Goal: Information Seeking & Learning: Learn about a topic

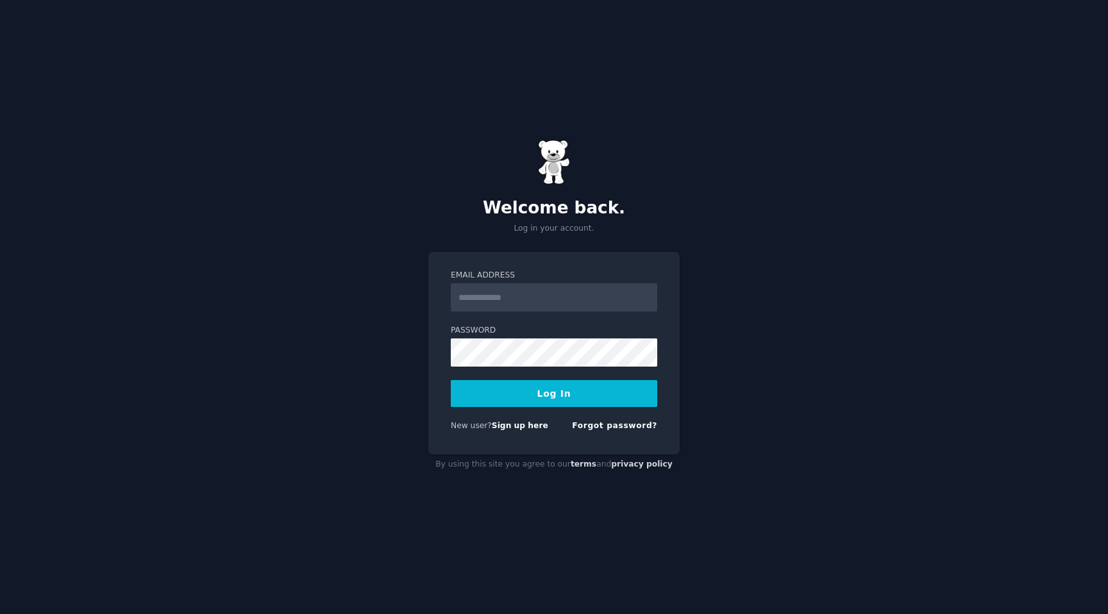
click at [513, 301] on input "Email Address" at bounding box center [554, 297] width 206 height 28
type input "*"
type input "**********"
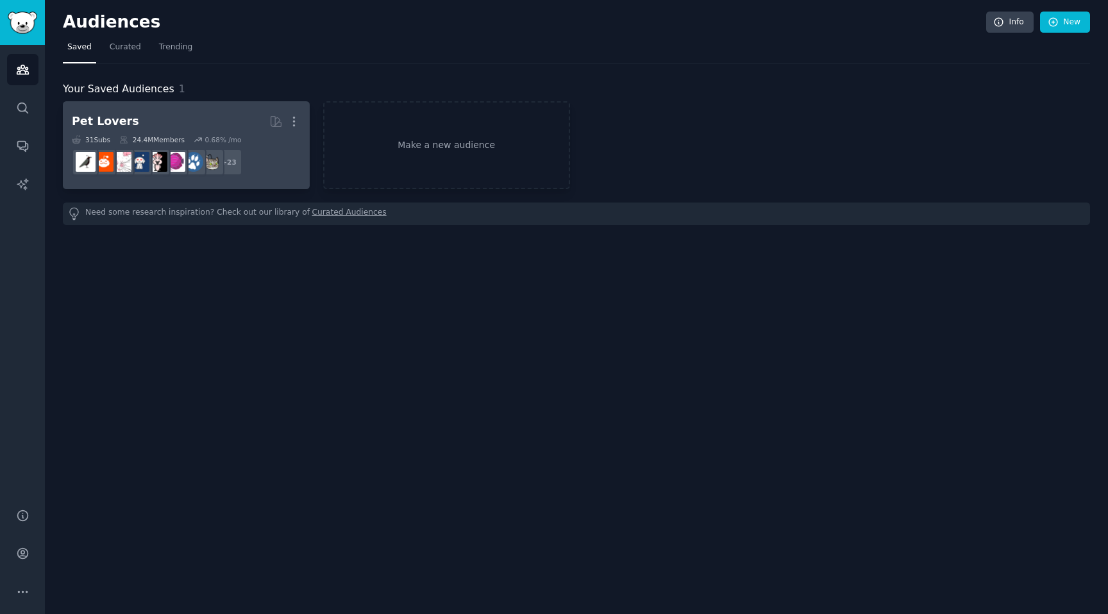
click at [160, 113] on h2 "Pet Lovers More" at bounding box center [186, 121] width 229 height 22
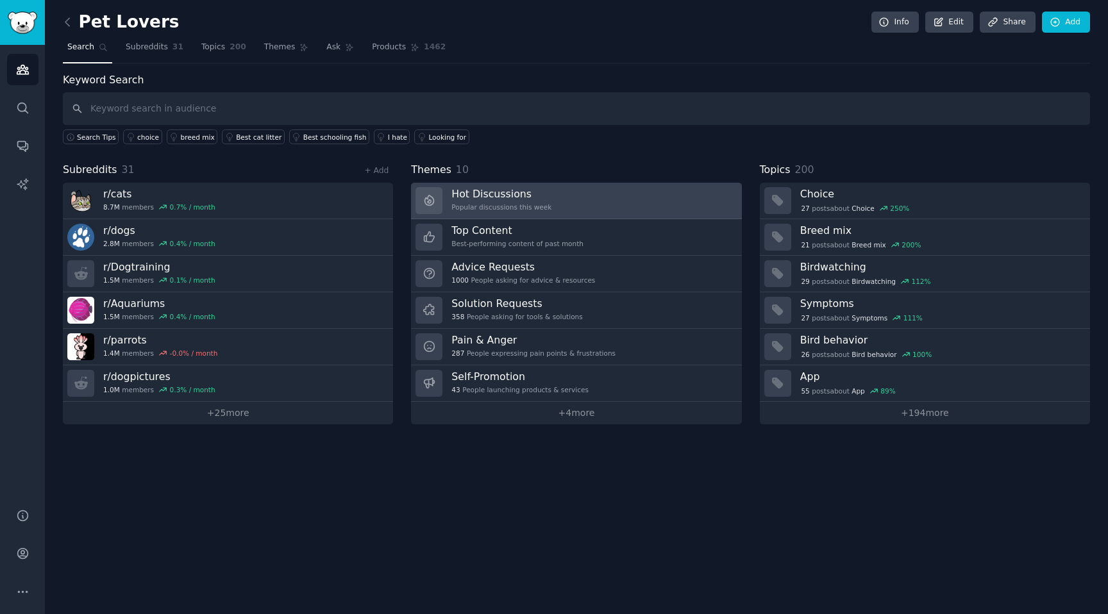
click at [488, 197] on h3 "Hot Discussions" at bounding box center [501, 193] width 100 height 13
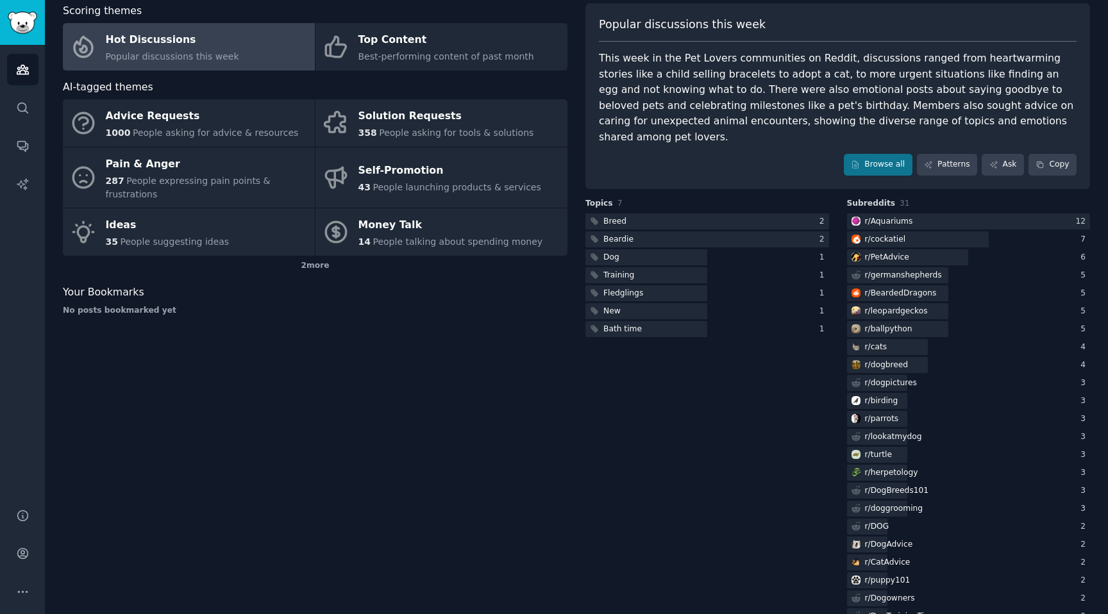
scroll to position [49, 0]
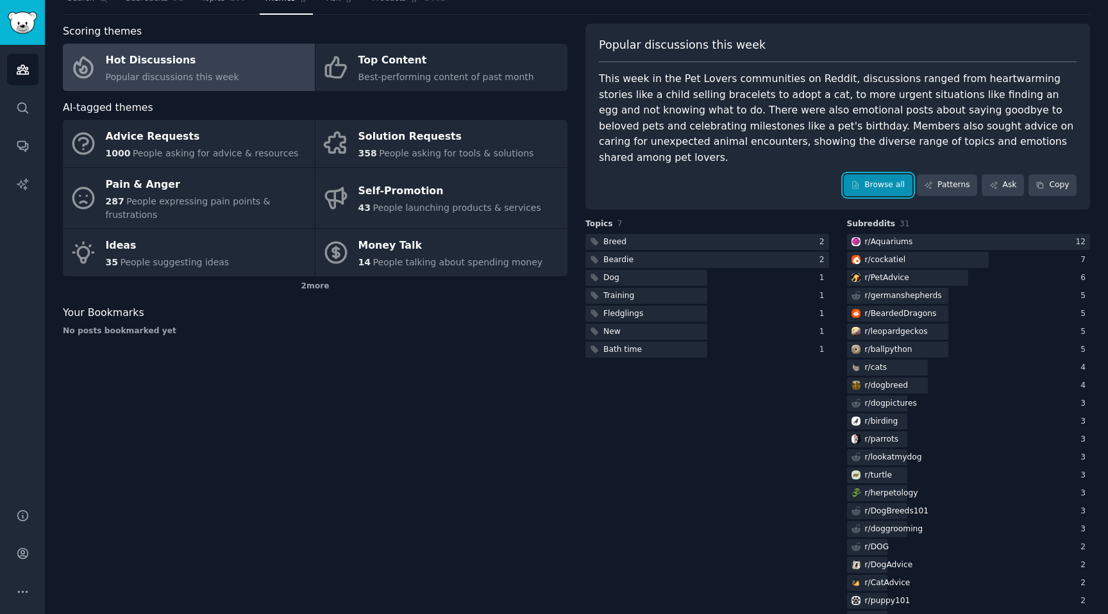
click at [866, 174] on link "Browse all" at bounding box center [878, 185] width 69 height 22
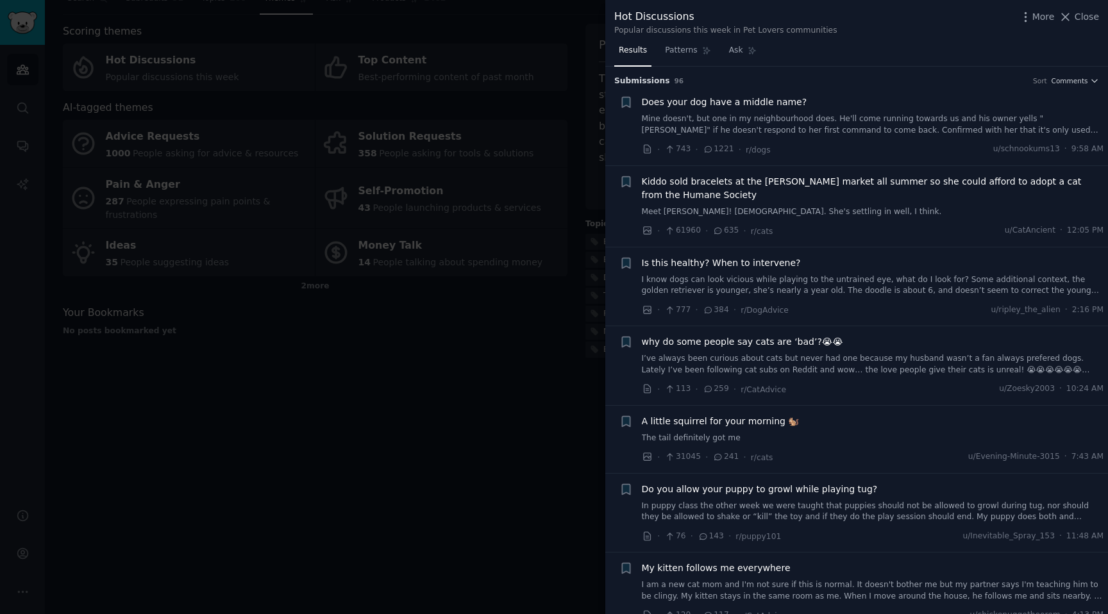
click at [686, 103] on span "Does your dog have a middle name?" at bounding box center [724, 102] width 165 height 13
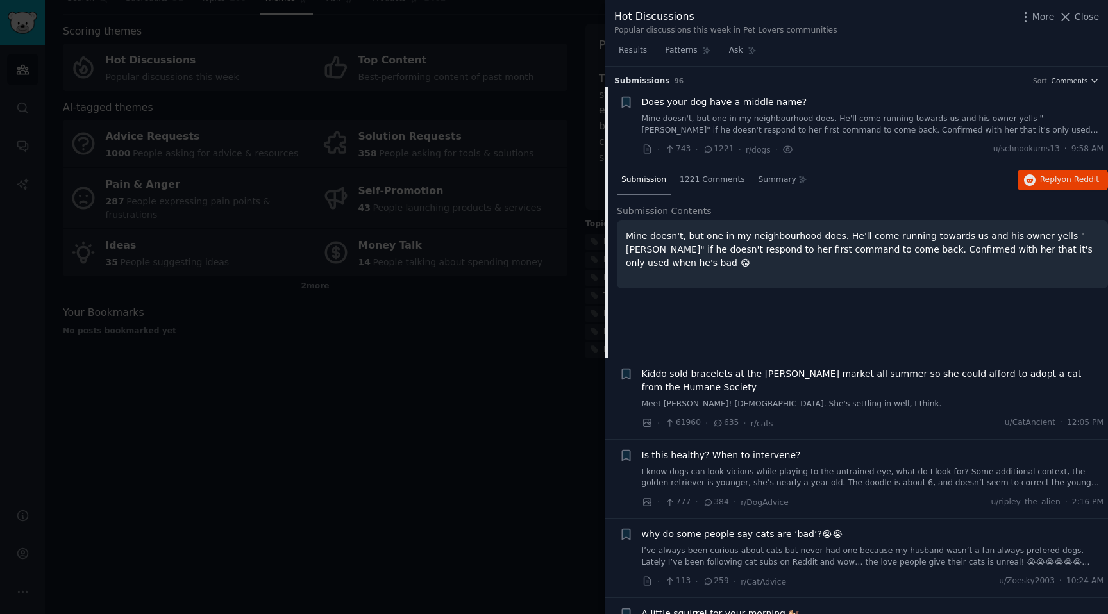
scroll to position [20, 0]
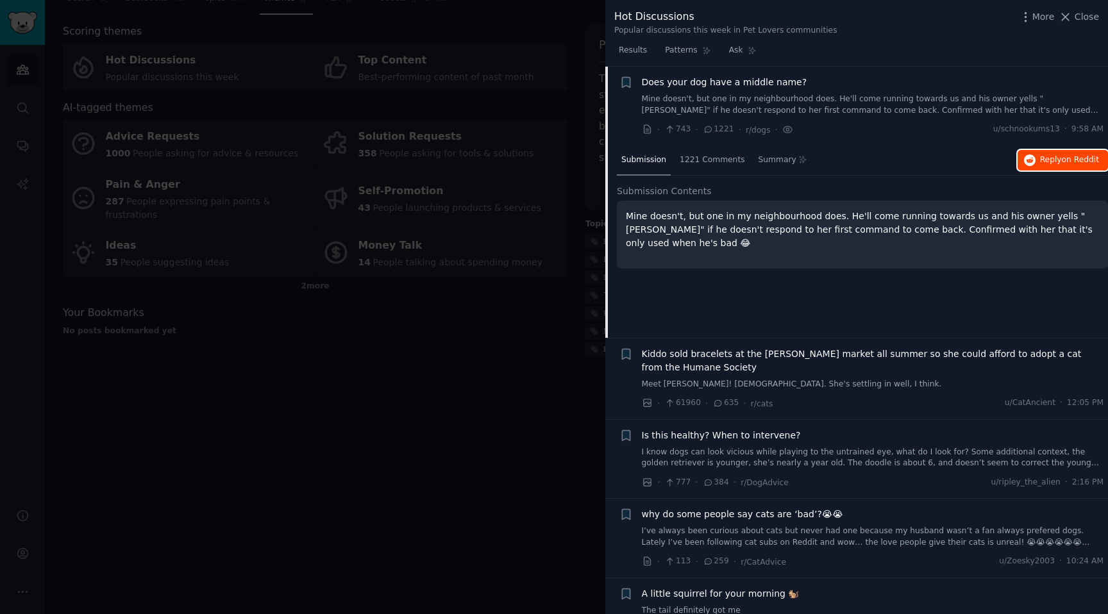
click at [1046, 161] on span "Reply on Reddit" at bounding box center [1069, 160] width 59 height 12
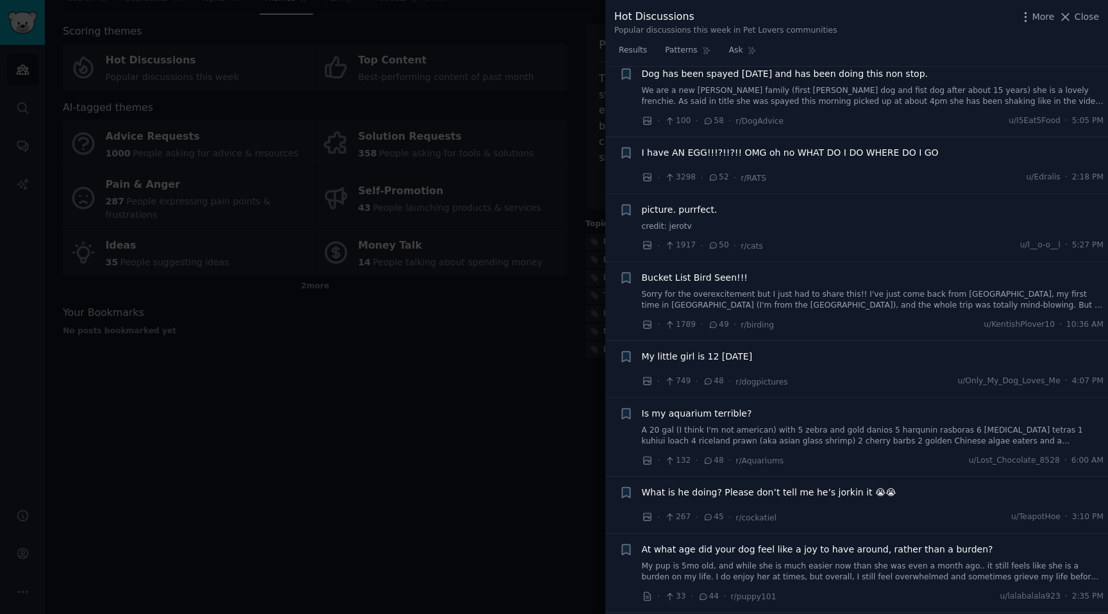
scroll to position [897, 0]
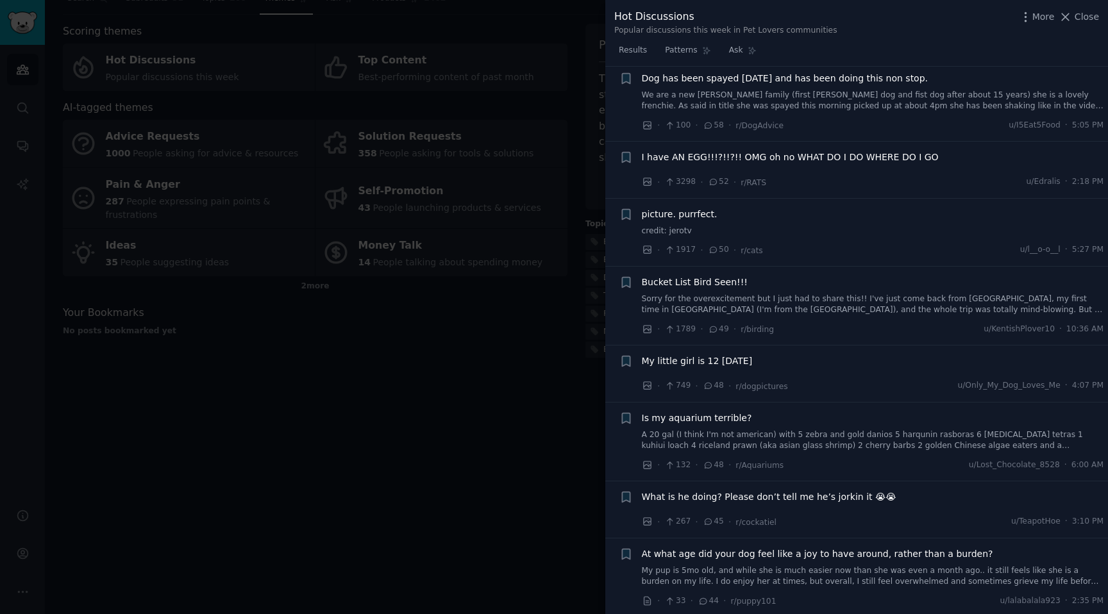
click at [422, 53] on div at bounding box center [554, 307] width 1108 height 614
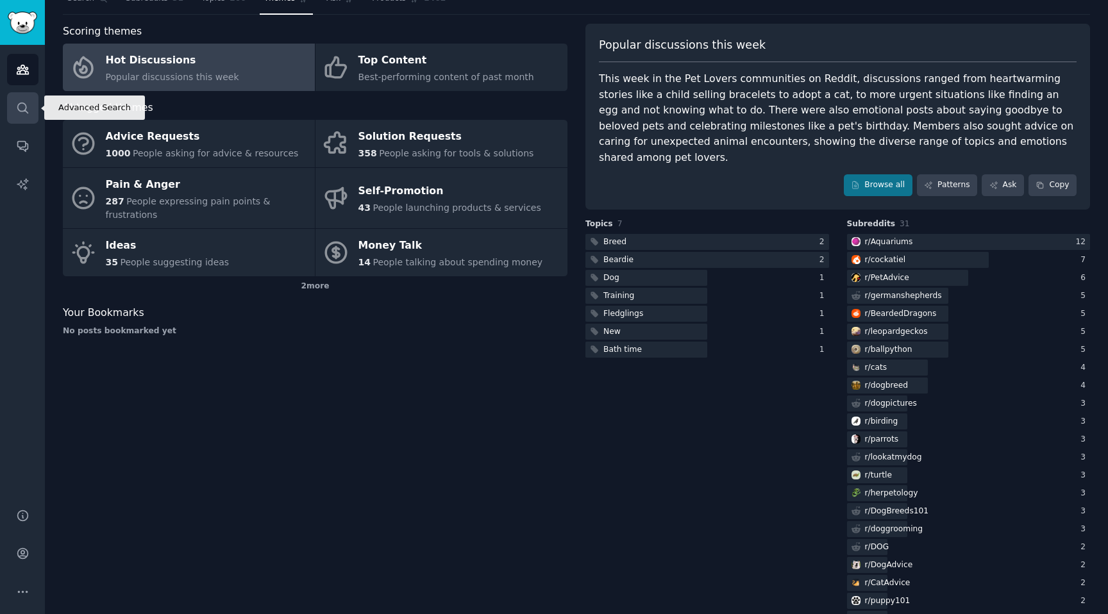
click at [15, 100] on link "Search" at bounding box center [22, 107] width 31 height 31
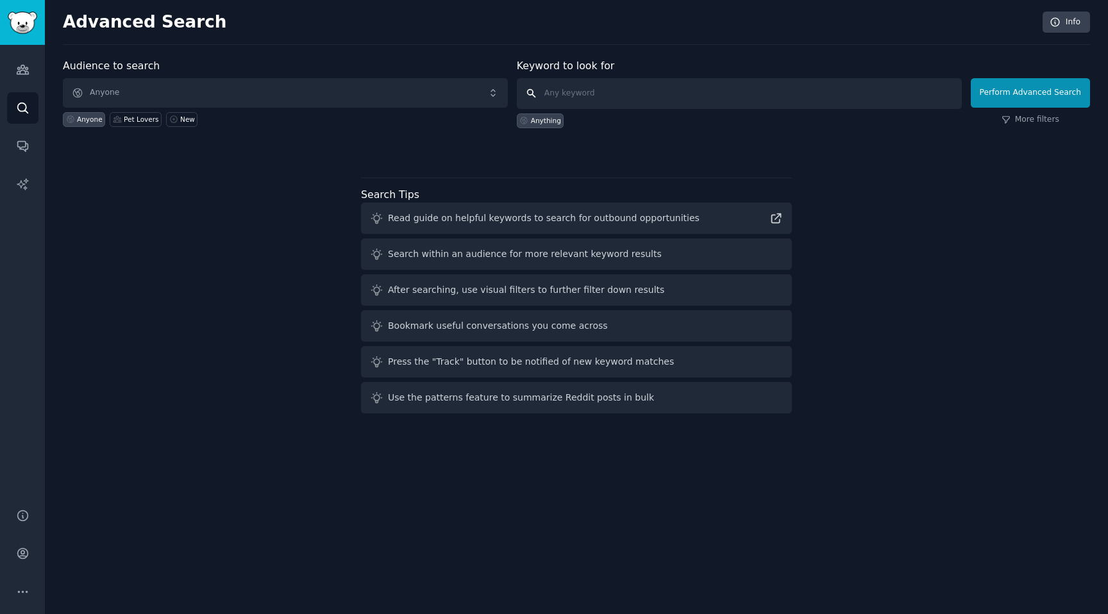
click at [649, 98] on input "text" at bounding box center [739, 93] width 445 height 31
type input "chien"
click button "Perform Advanced Search" at bounding box center [1030, 92] width 119 height 29
